Goal: Task Accomplishment & Management: Complete application form

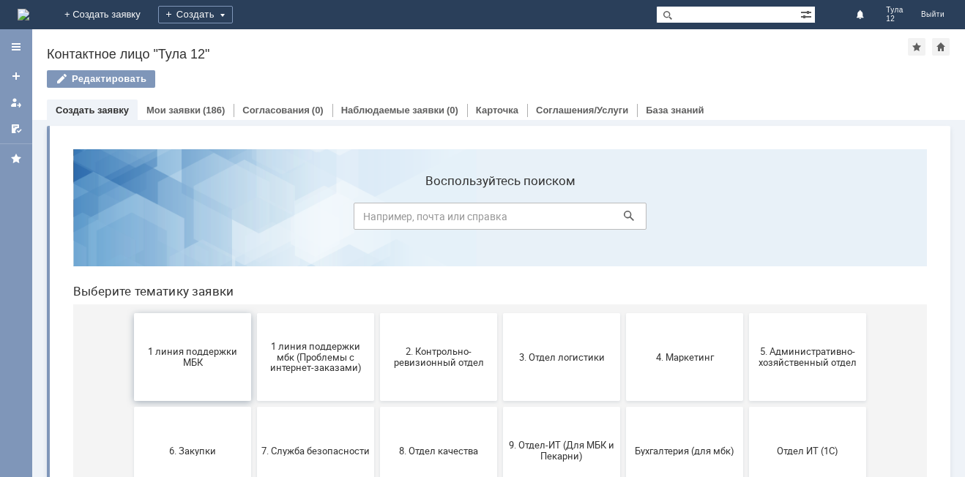
click at [196, 362] on span "1 линия поддержки МБК" at bounding box center [192, 357] width 108 height 22
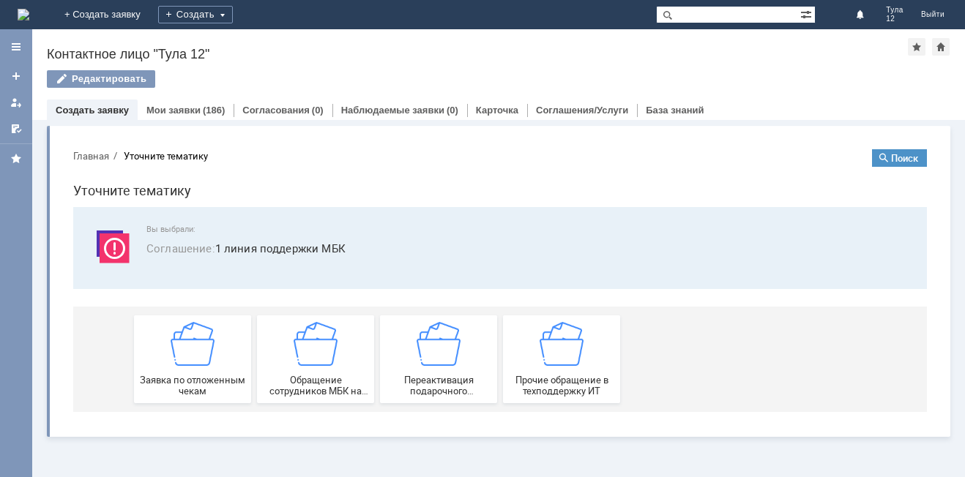
click at [196, 362] on img at bounding box center [193, 344] width 44 height 44
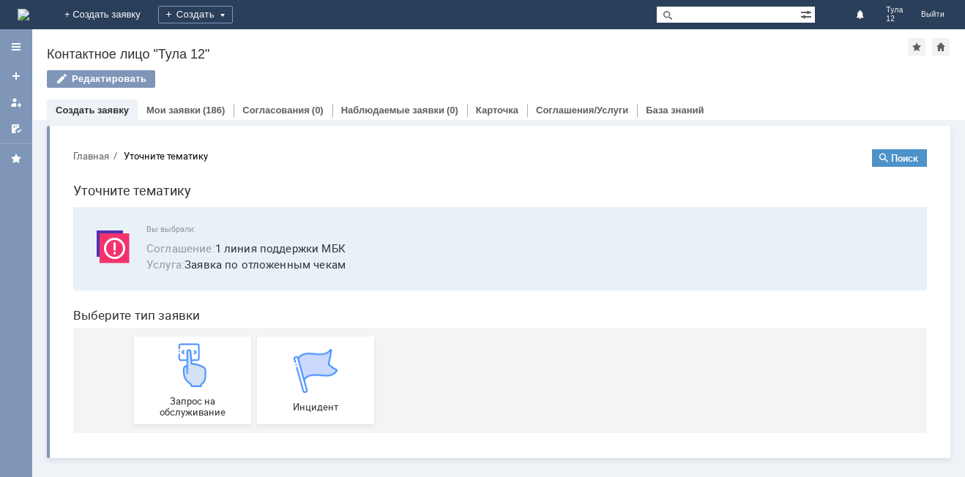
click at [196, 362] on img at bounding box center [193, 365] width 44 height 44
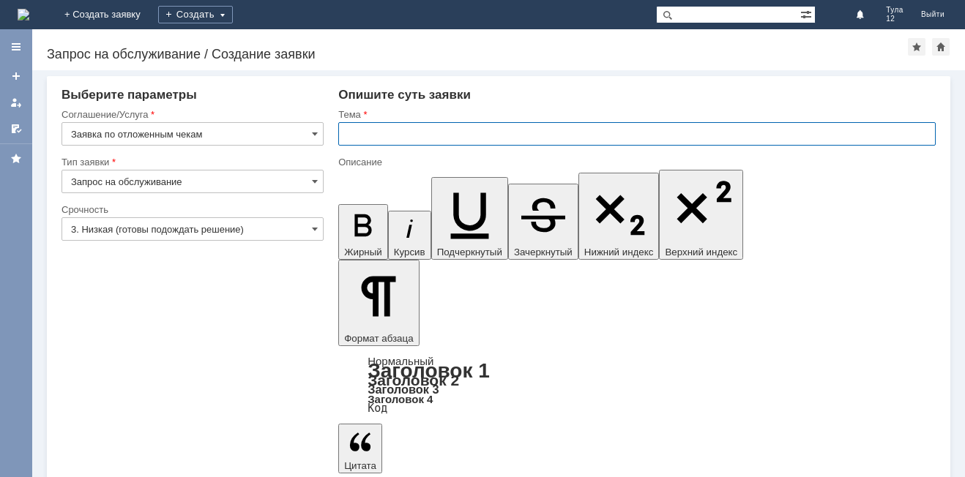
click at [441, 138] on input "text" at bounding box center [636, 133] width 597 height 23
type input "отложенные чеки"
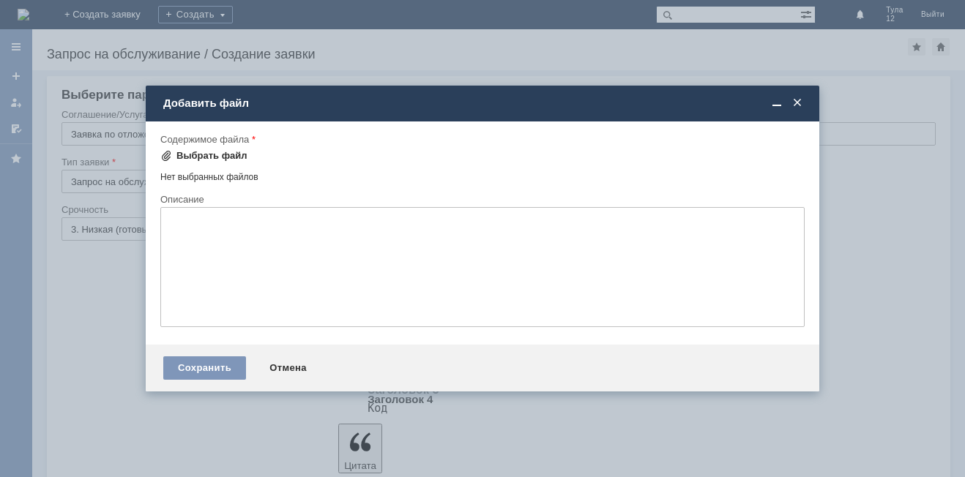
click at [217, 157] on div "Выбрать файл" at bounding box center [211, 156] width 71 height 12
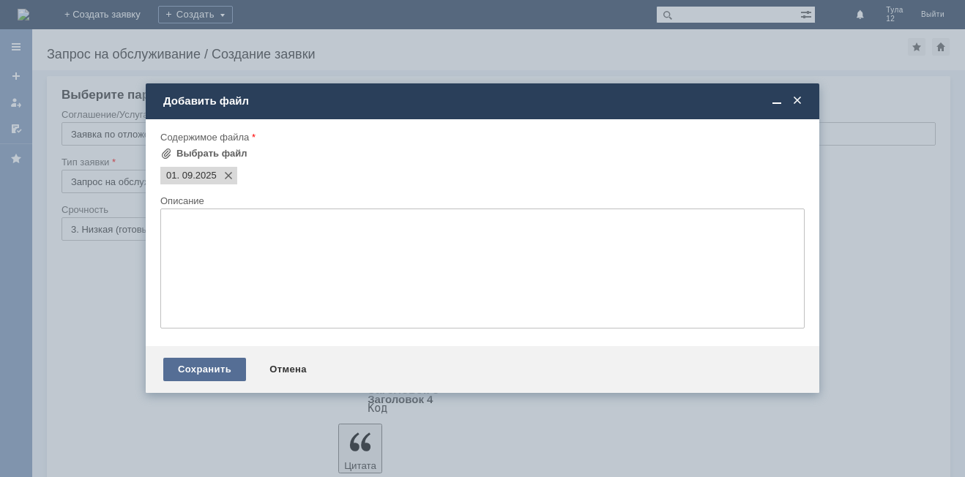
click at [210, 365] on div "Сохранить" at bounding box center [204, 369] width 83 height 23
